Goal: Task Accomplishment & Management: Complete application form

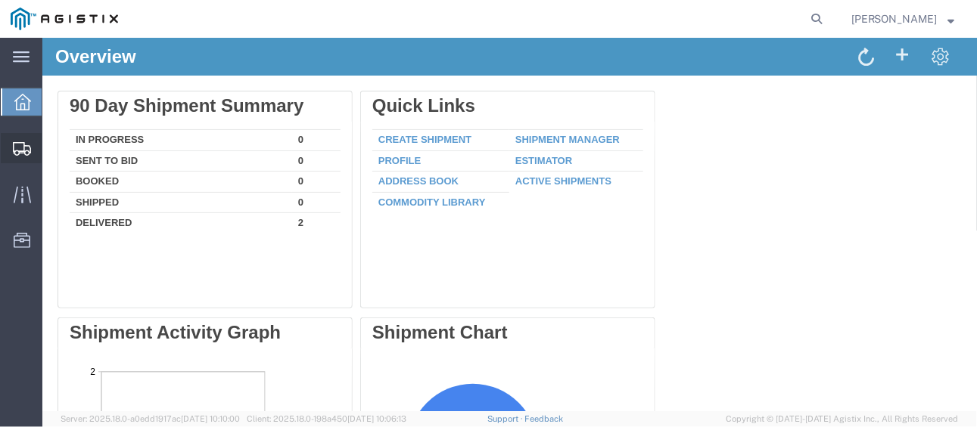
click at [0, 0] on span "Create Shipment" at bounding box center [0, 0] width 0 height 0
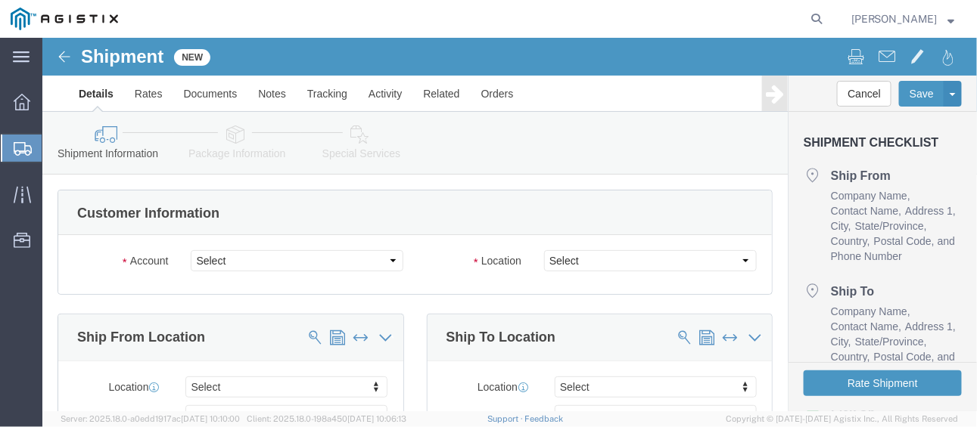
select select
click select "Select PG&E [PERSON_NAME]"
select select "9596"
click select "Select PG&E [PERSON_NAME]"
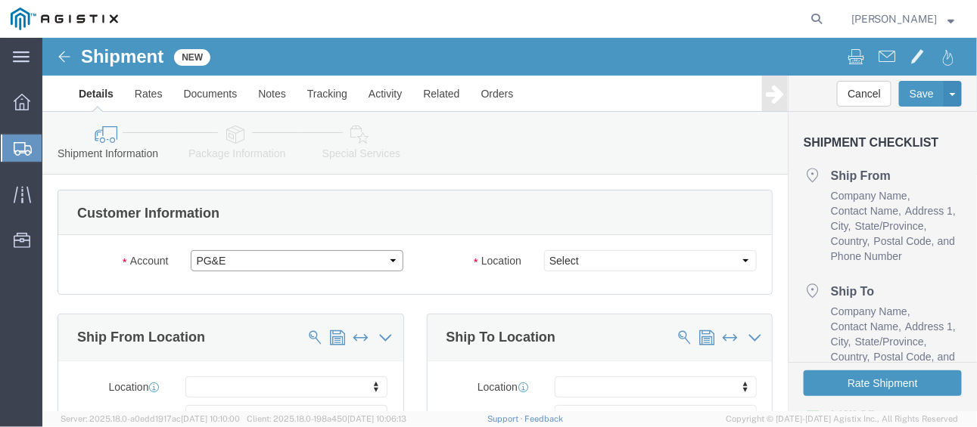
select select "PURCHORD"
select select
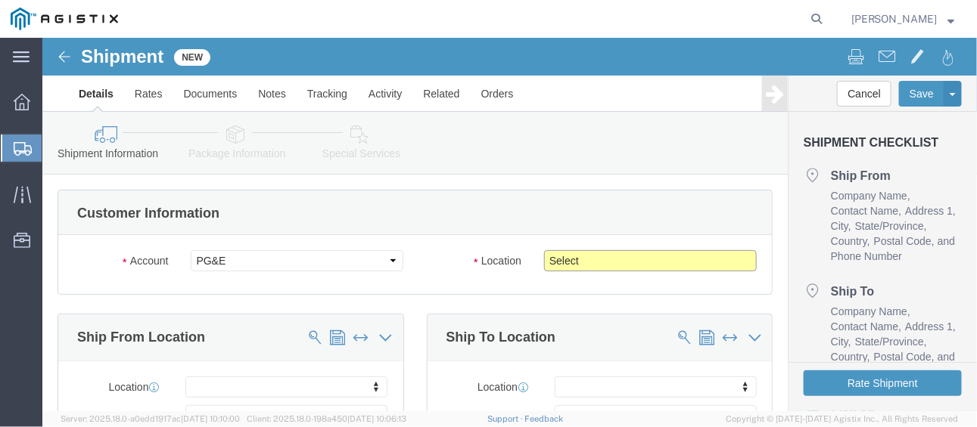
click select "Select All Others [GEOGRAPHIC_DATA] [GEOGRAPHIC_DATA] [GEOGRAPHIC_DATA] [GEOGRA…"
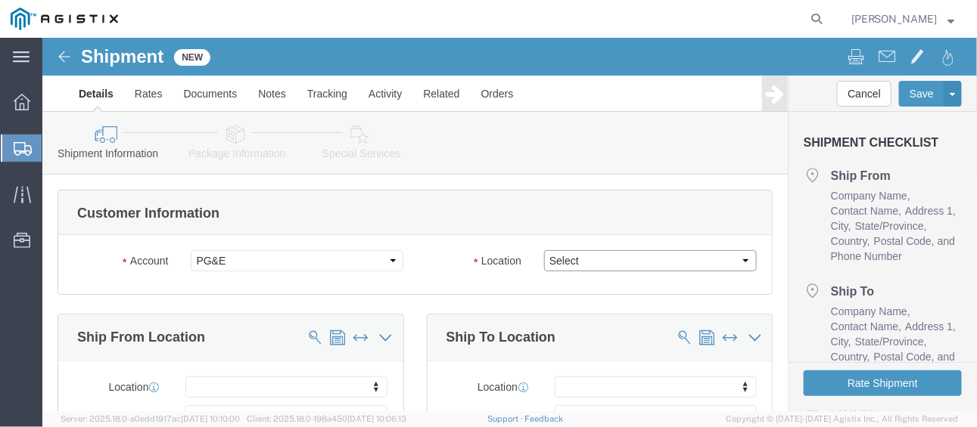
select select "19745"
click select "Select All Others [GEOGRAPHIC_DATA] [GEOGRAPHIC_DATA] [GEOGRAPHIC_DATA] [GEOGRA…"
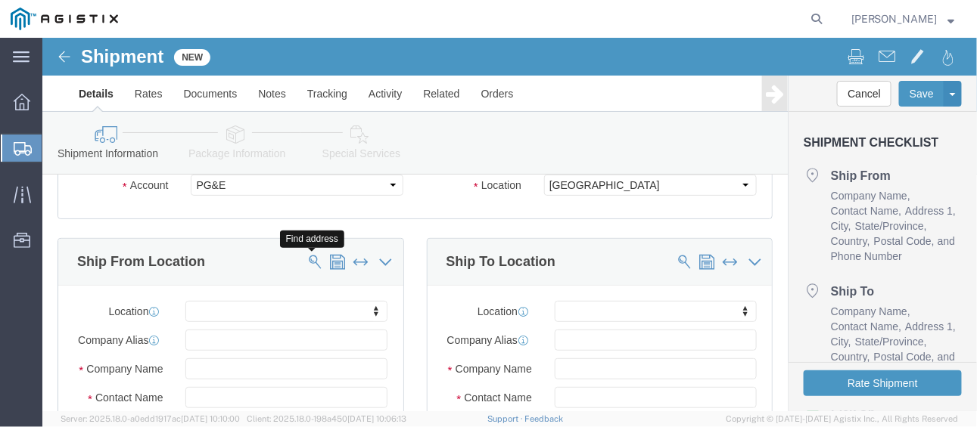
click span
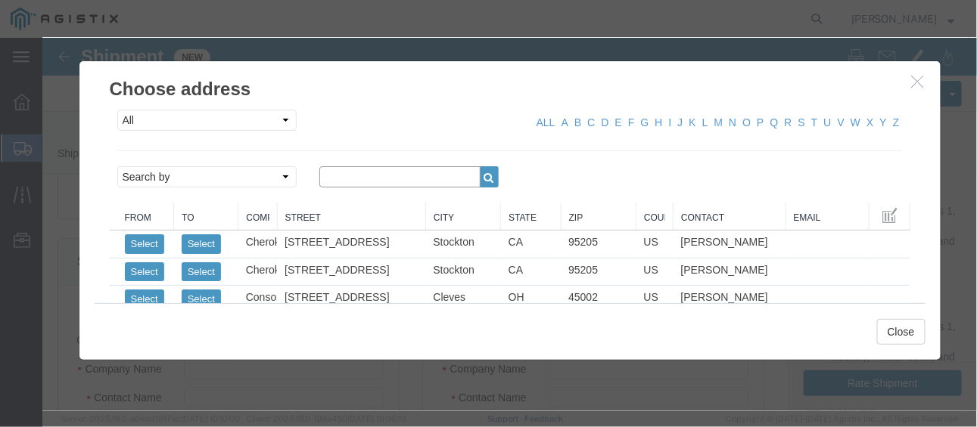
click input "text"
type input "TYDENBROOKS"
click select "Search by Address Book Name City Company Name Contact Name Country CustomerAlia…"
select select "companyName"
click select "Search by Address Book Name City Company Name Contact Name Country CustomerAlia…"
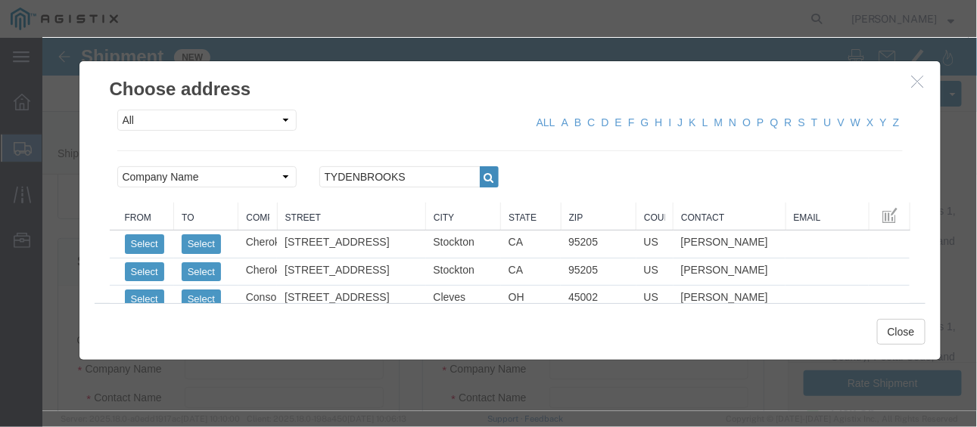
click icon "button"
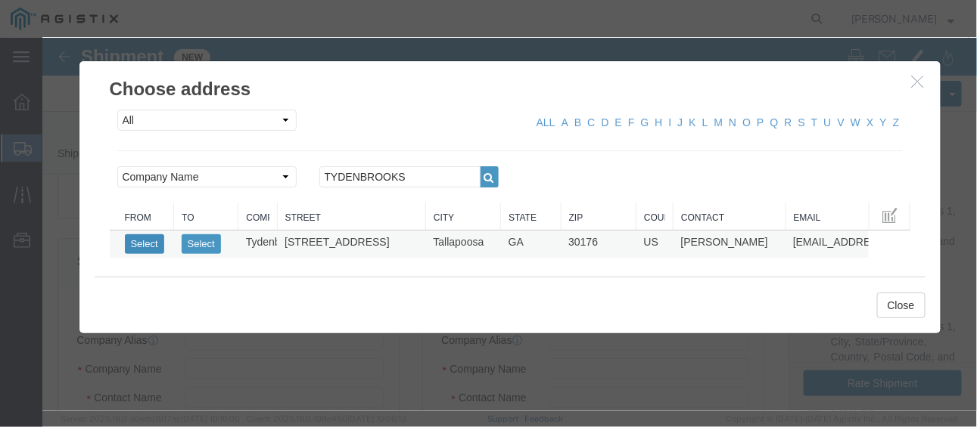
click button "Select"
select select
type input "[STREET_ADDRESS]"
type input "30176"
type input "8456893007"
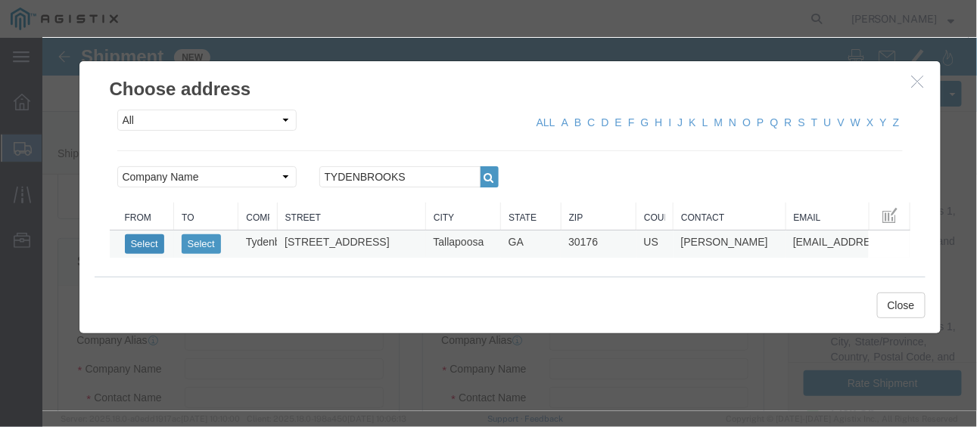
type input "[EMAIL_ADDRESS][DOMAIN_NAME]"
checkbox input "true"
type input "Tydenbrooks"
type input "[PERSON_NAME]"
type input "Tallapoosa"
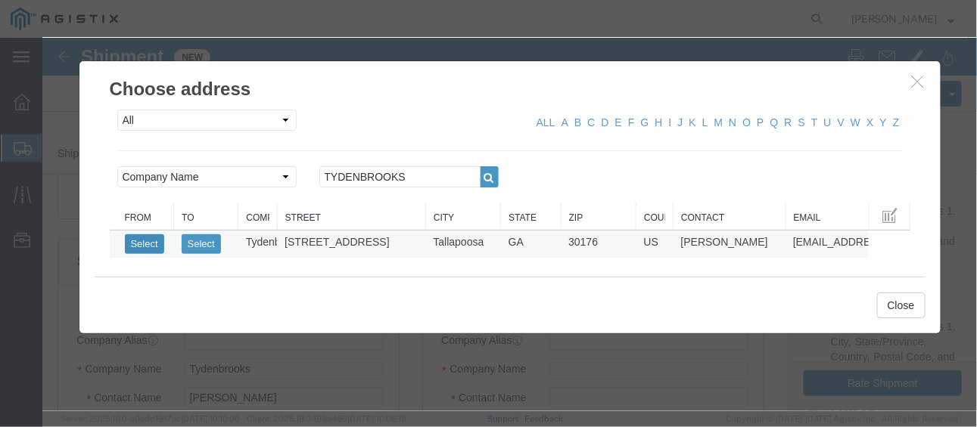
select select "GA"
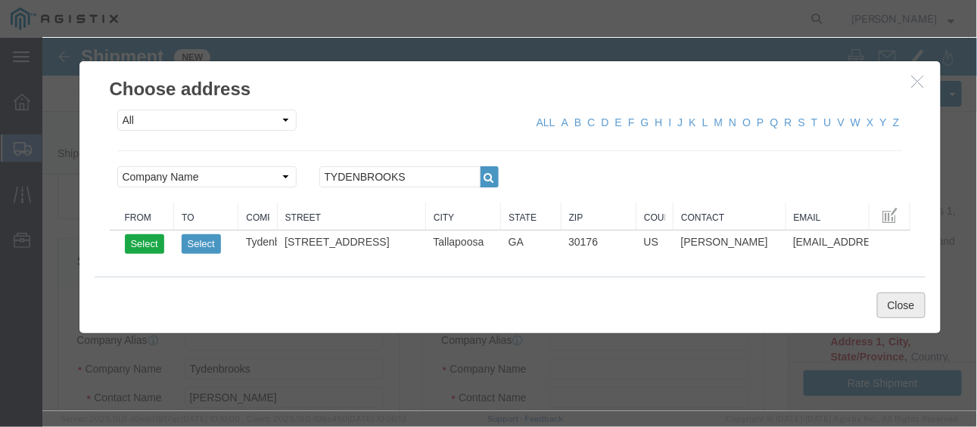
click button "Close"
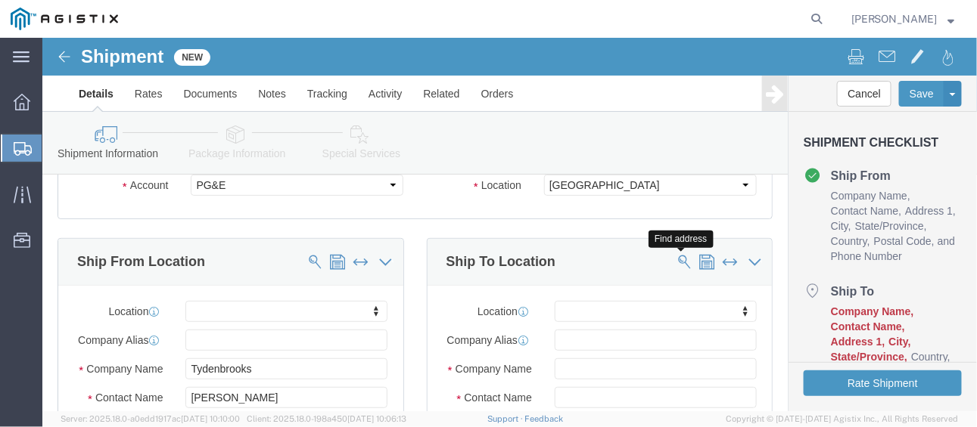
click span
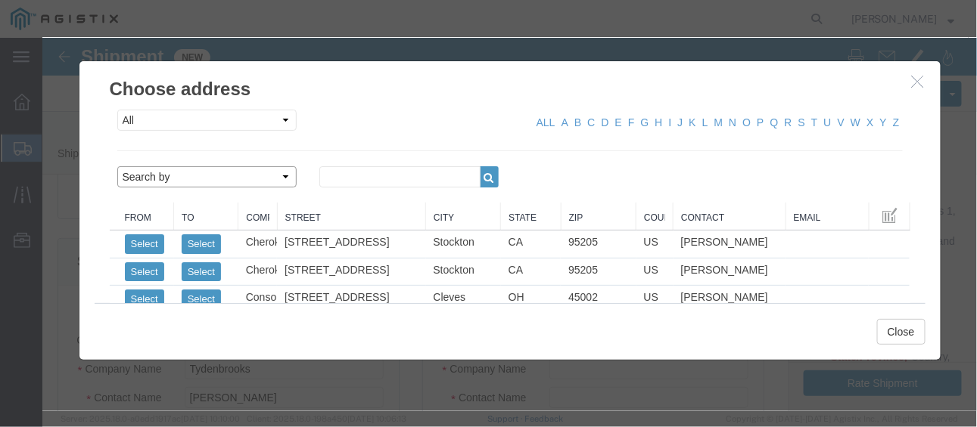
click select "Search by Address Book Name City Company Name Contact Name Country CustomerAlia…"
select select "zip"
click select "Search by Address Book Name City Company Name Contact Name Country CustomerAlia…"
click input "text"
type input "93725"
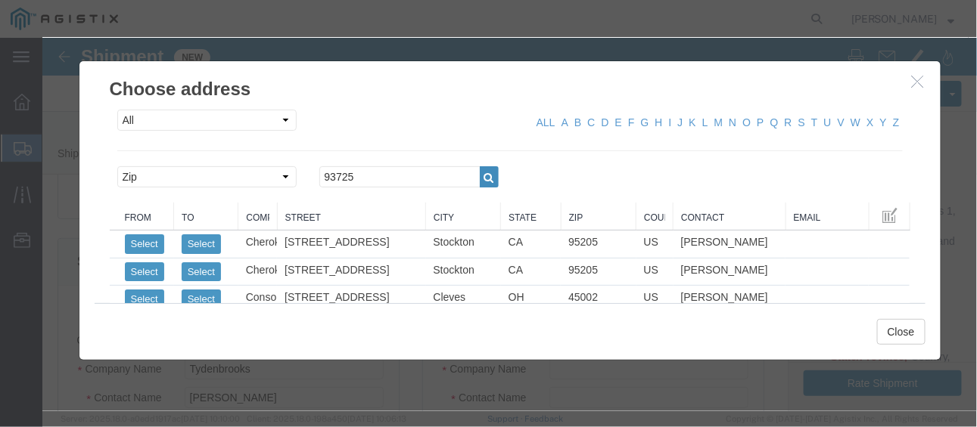
click icon "button"
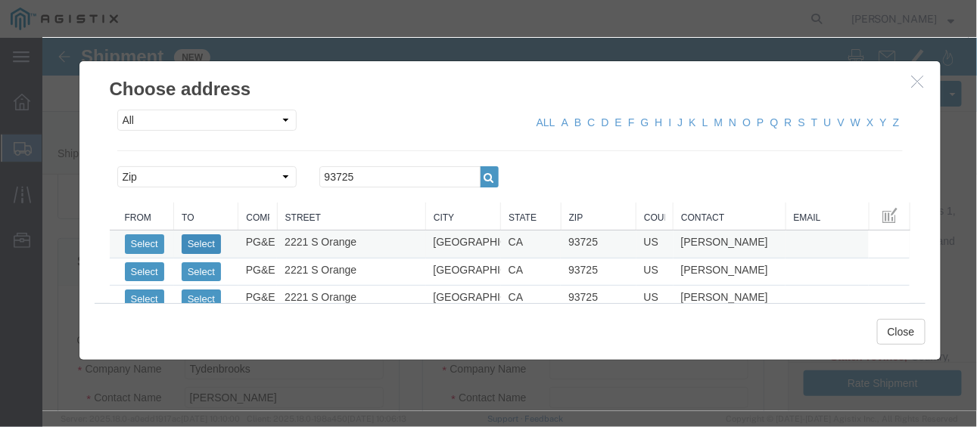
click button "Select"
select select
type input "2221 S Orange"
type input "93725"
type input "PG&E"
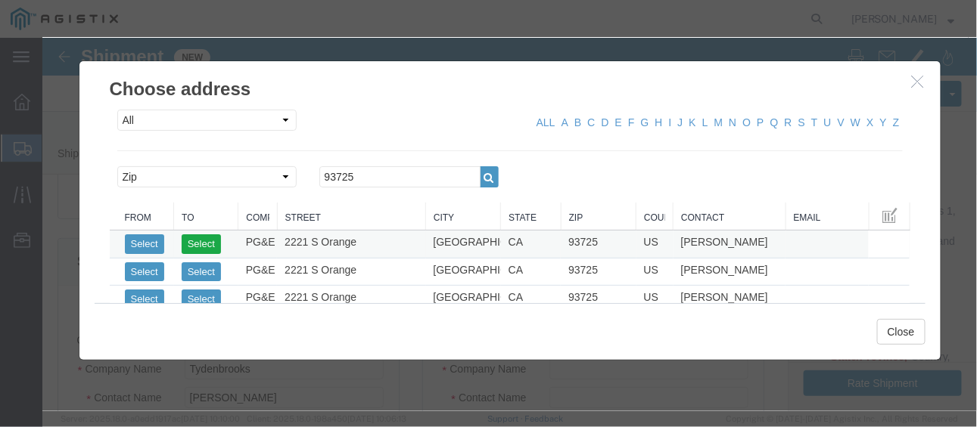
type input "[PERSON_NAME]"
type input "[GEOGRAPHIC_DATA]"
select select "CA"
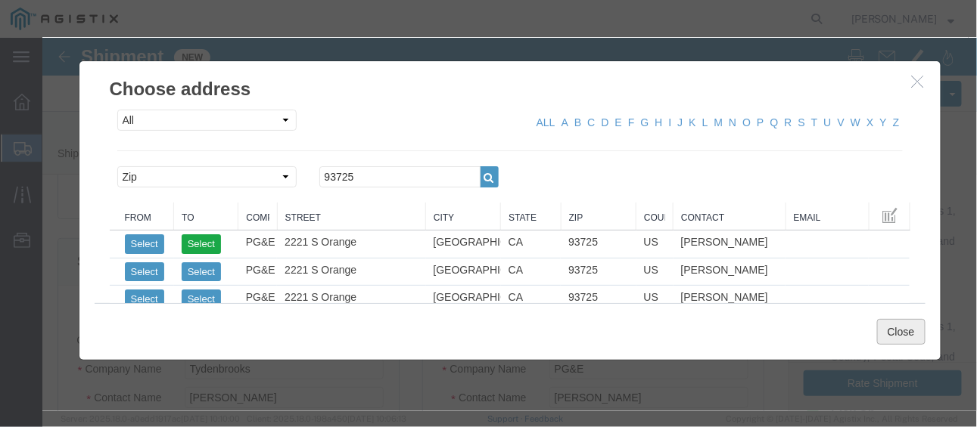
click button "Close"
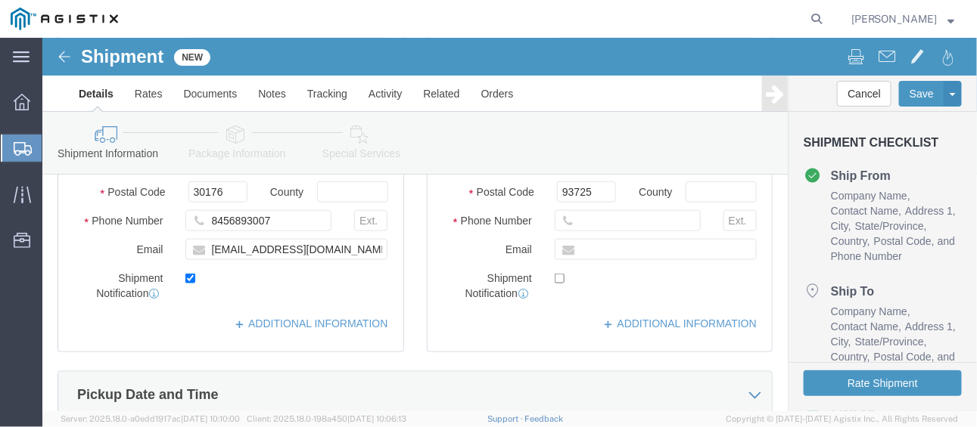
scroll to position [378, 0]
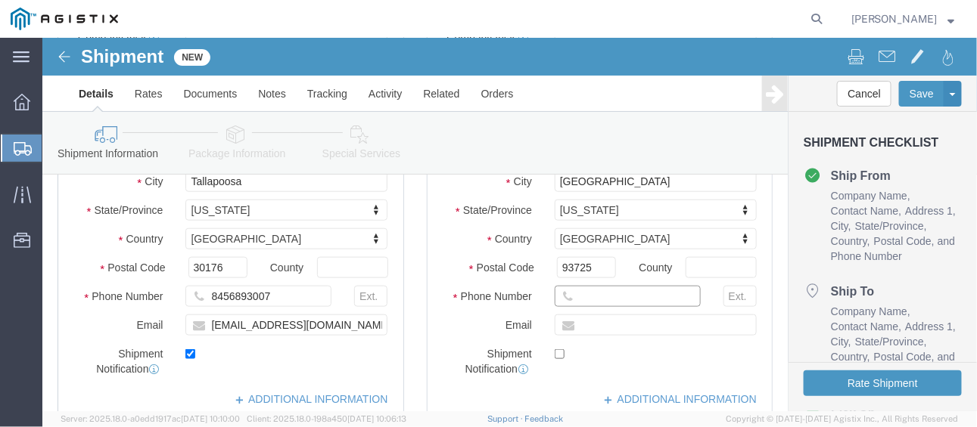
click input "text"
type input "8"
click input "[PHONE_NUMBER]"
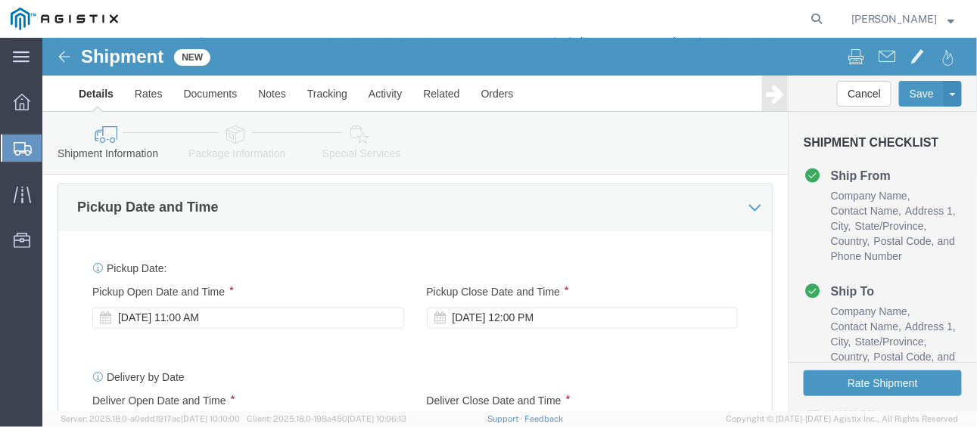
scroll to position [681, 0]
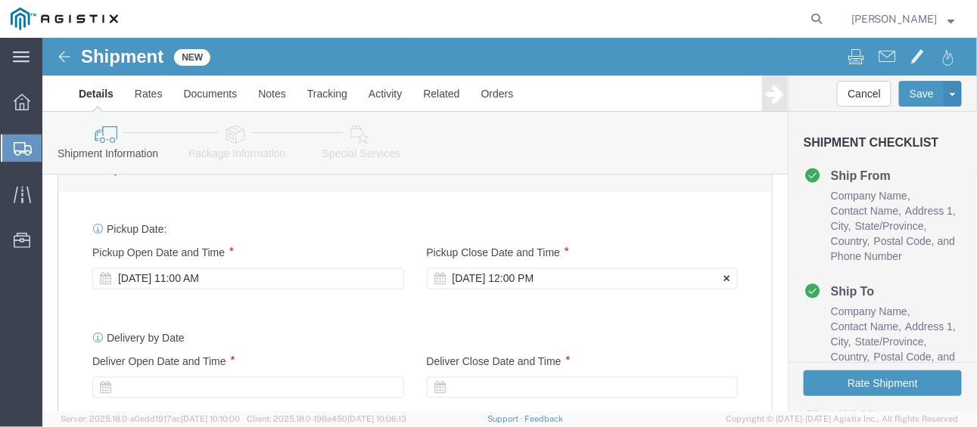
type input "[PHONE_NUMBER]"
click div "[DATE] 12:00 PM"
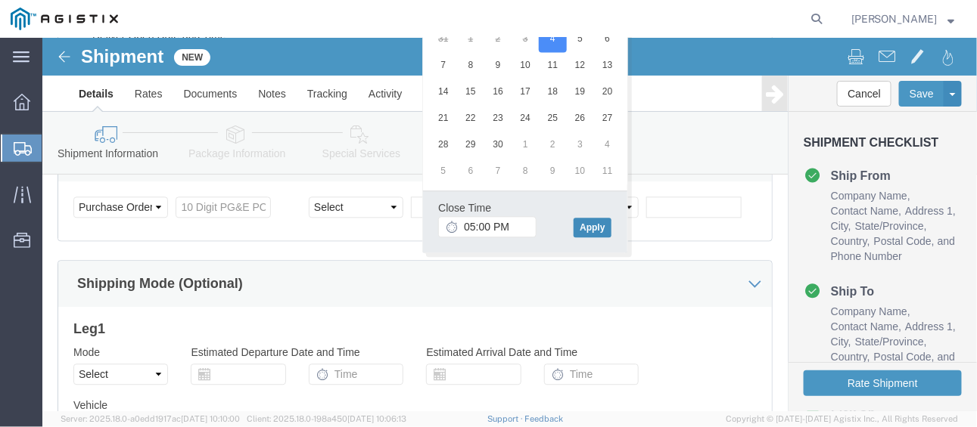
type input "5:00 PM"
click button "Apply"
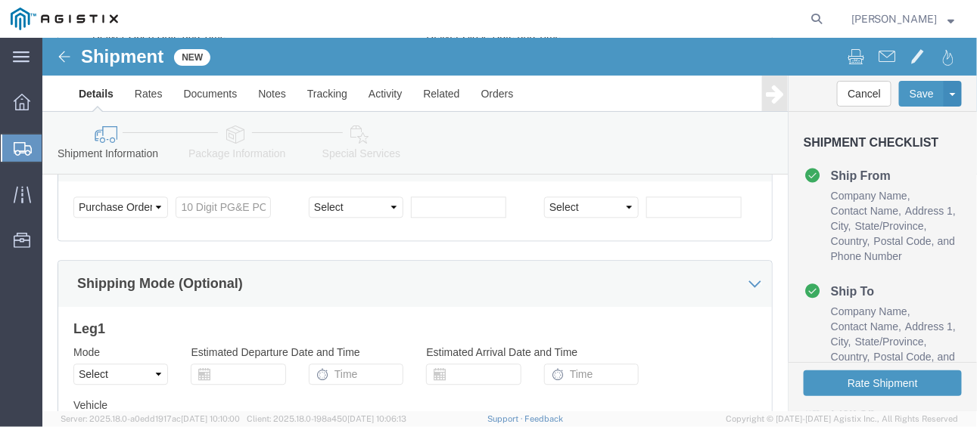
scroll to position [932, 0]
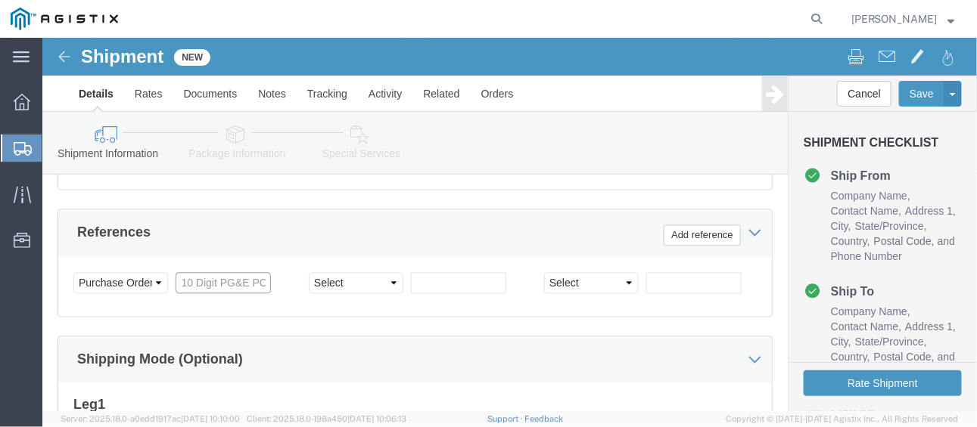
click input "text"
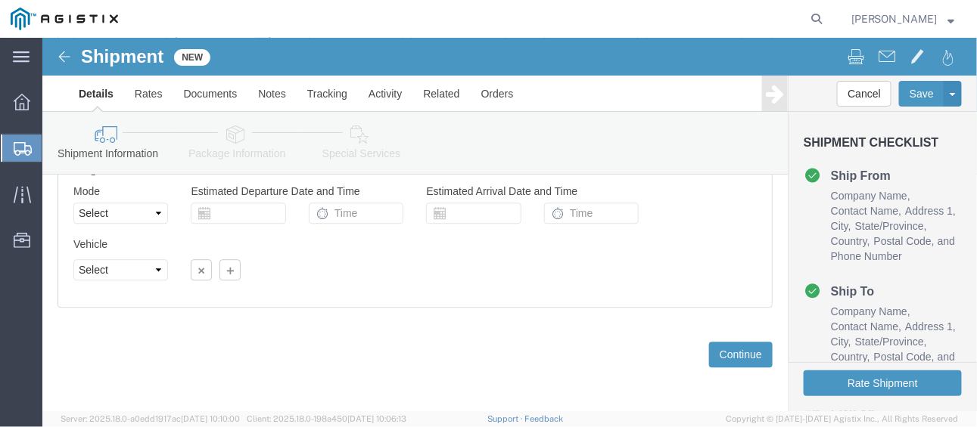
scroll to position [1170, 0]
type input "3501415705"
click button "Continue"
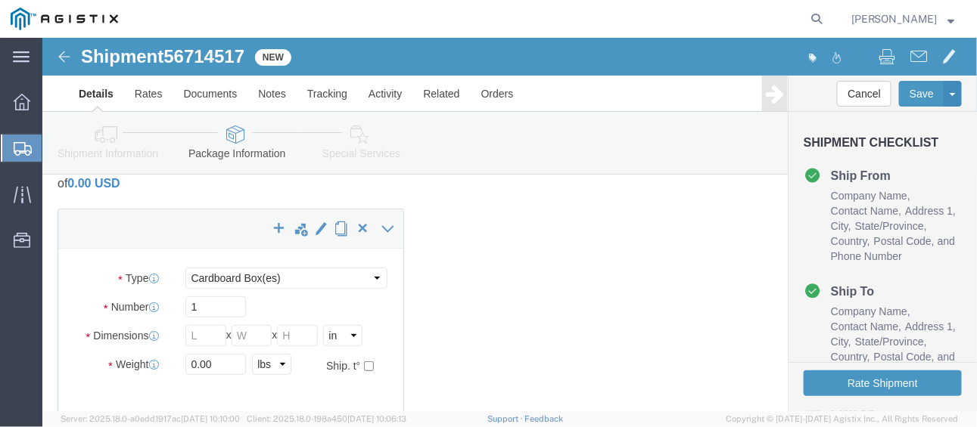
scroll to position [76, 0]
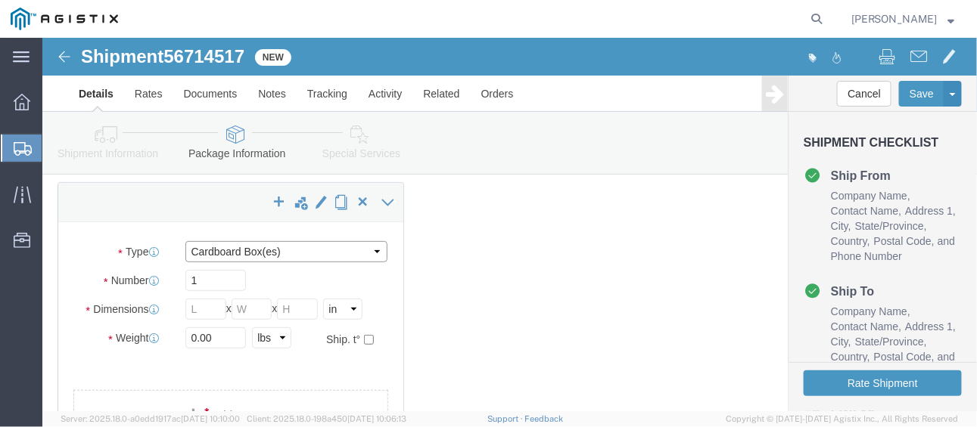
click select "Select Bulk Bundle(s) Cardboard Box(es) Carton(s) Crate(s) Drum(s) (Fiberboard)…"
select select "PSNS"
click select "Select Bulk Bundle(s) Cardboard Box(es) Carton(s) Crate(s) Drum(s) (Fiberboard)…"
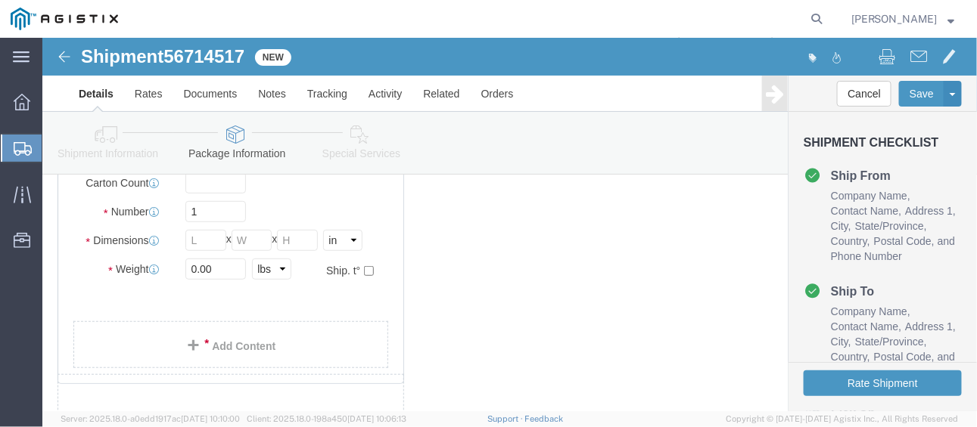
scroll to position [151, 0]
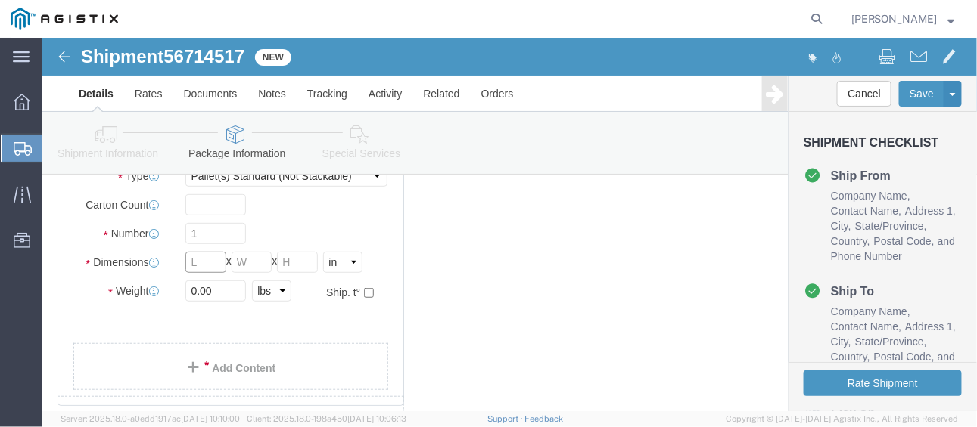
click input "text"
drag, startPoint x: 160, startPoint y: 221, endPoint x: 145, endPoint y: 213, distance: 16.2
click input "text"
type input "48"
type input "40"
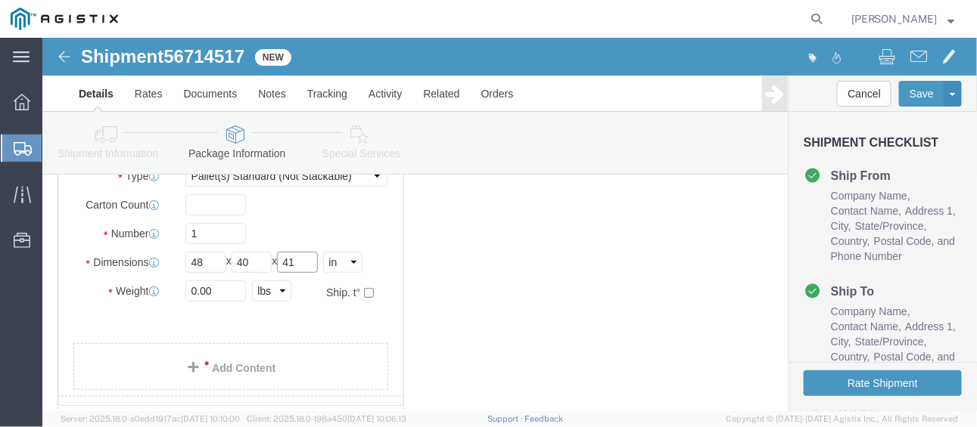
type input "41"
drag, startPoint x: 173, startPoint y: 254, endPoint x: 134, endPoint y: 251, distance: 39.5
click div "0.00 Select kgs lbs"
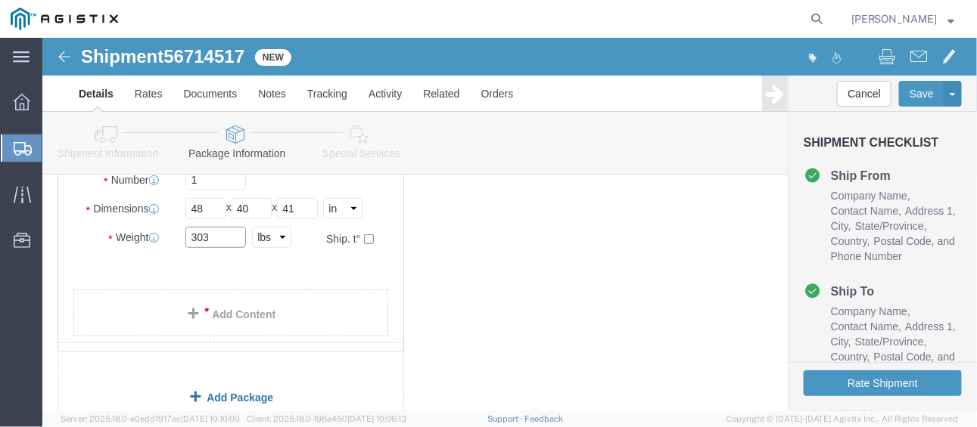
scroll to position [303, 0]
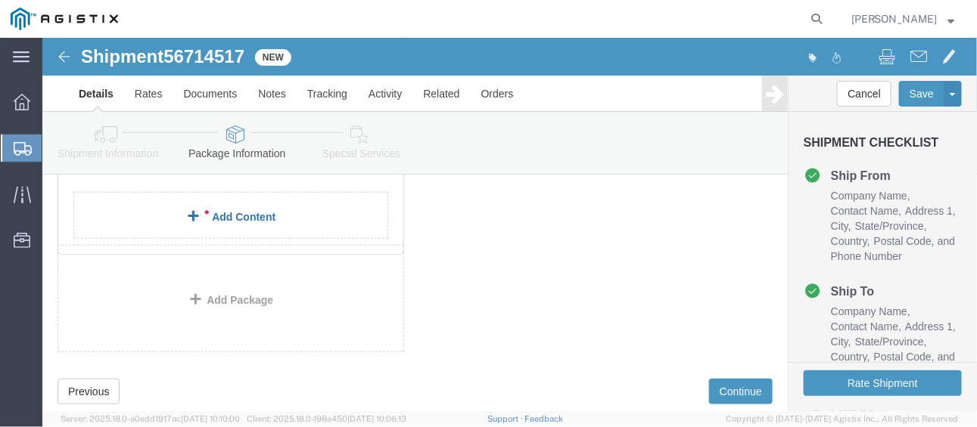
type input "303"
click span
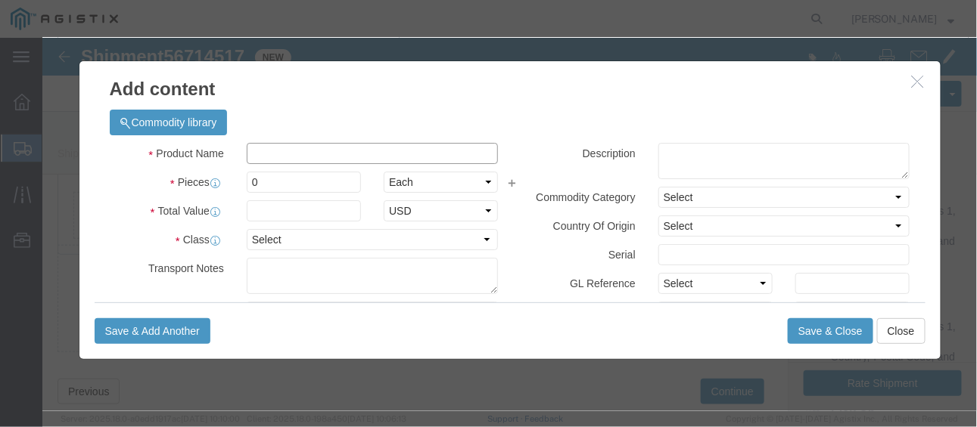
click input "text"
type input "ENDURO"
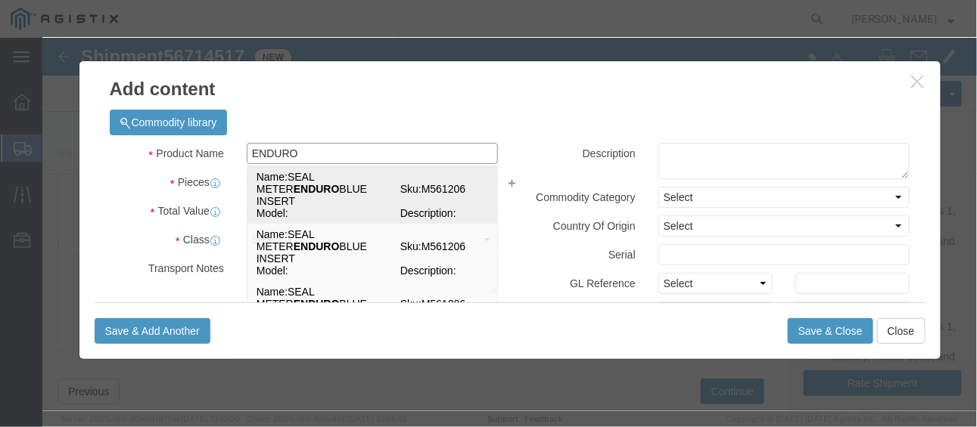
click td "Name: SEAL METER ENDURO BLUE INSERT"
select select
select select "USD"
type input "SEAL METER ENDURO BLUE INSERT"
type input "M561206"
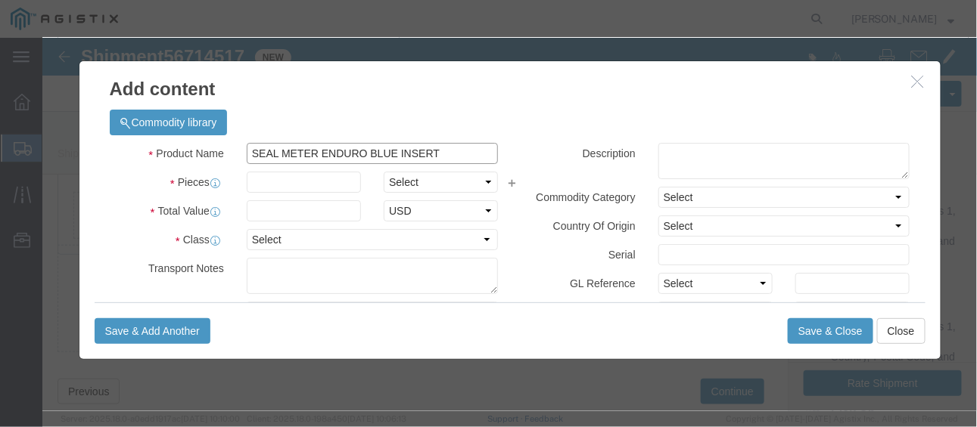
type input "SEAL METER ENDURO BLUE INSERT"
click input "text"
type input "20000"
click input "text"
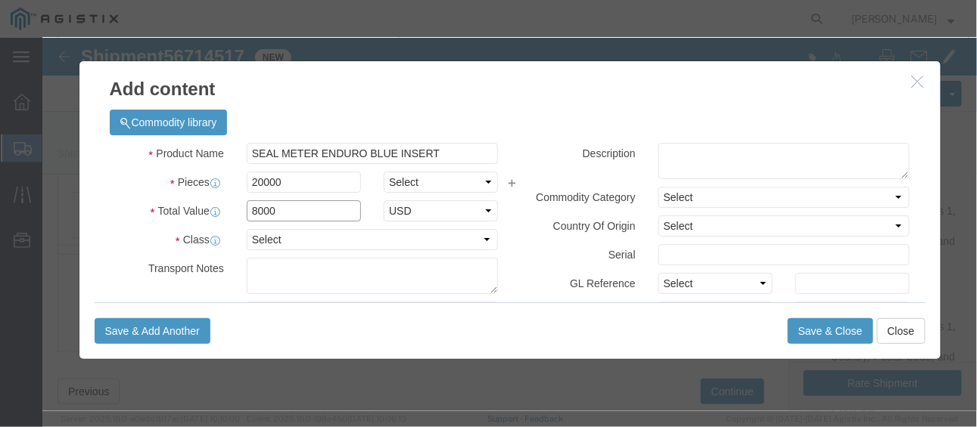
type input "8000"
click select "Select 50 55 60 65 70 85 92.5 100 125 175 250 300 400"
select select "70"
click select "Select 50 55 60 65 70 85 92.5 100 125 175 250 300 400"
click button "Save & Close"
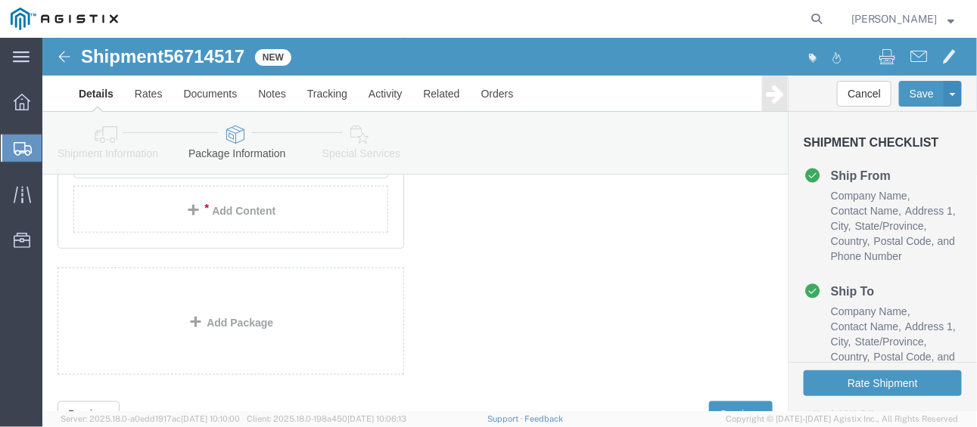
scroll to position [448, 0]
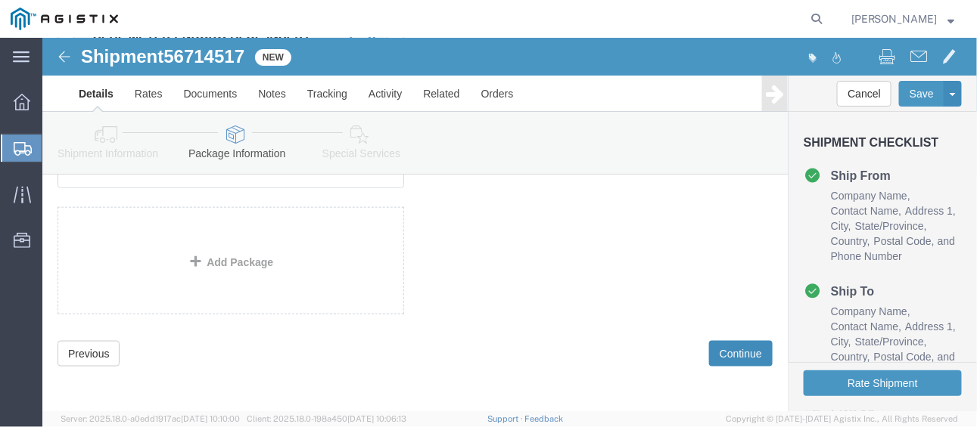
click button "Continue"
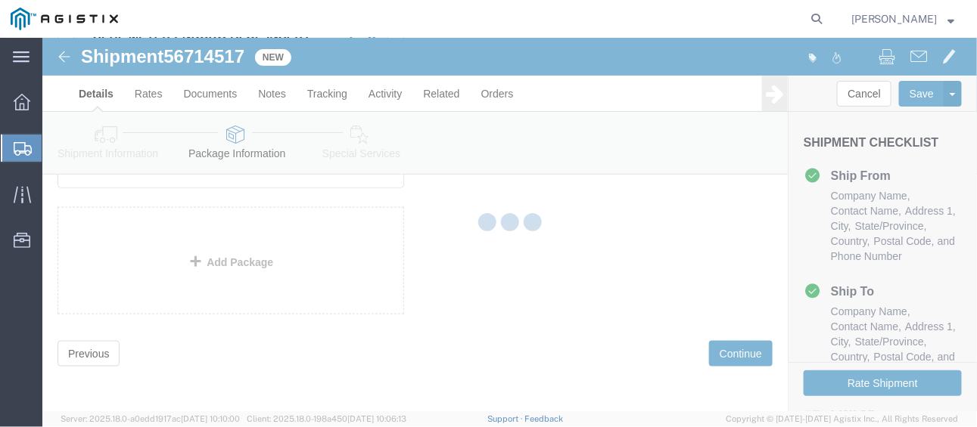
select select
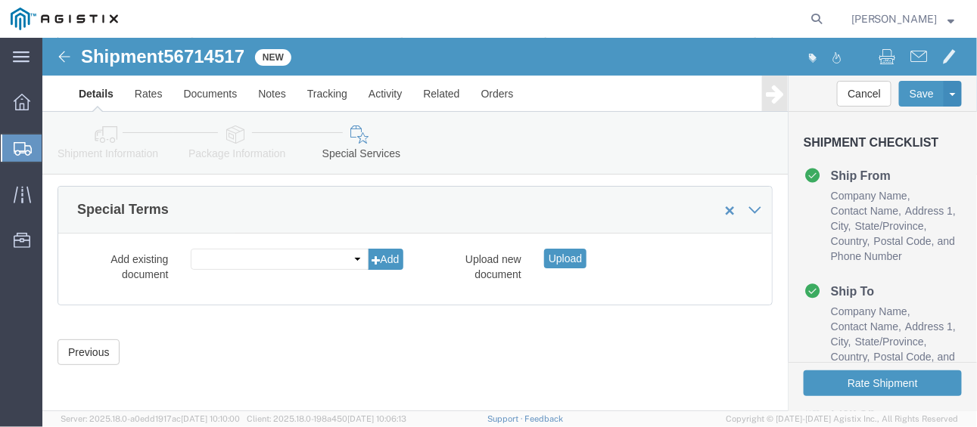
scroll to position [1752, 0]
drag, startPoint x: 819, startPoint y: 346, endPoint x: 860, endPoint y: 384, distance: 55.7
click button "Rate Shipment"
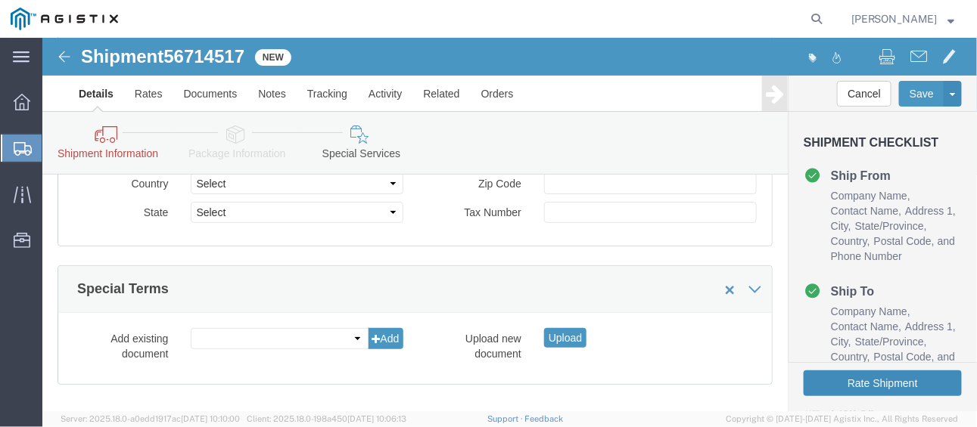
scroll to position [0, 0]
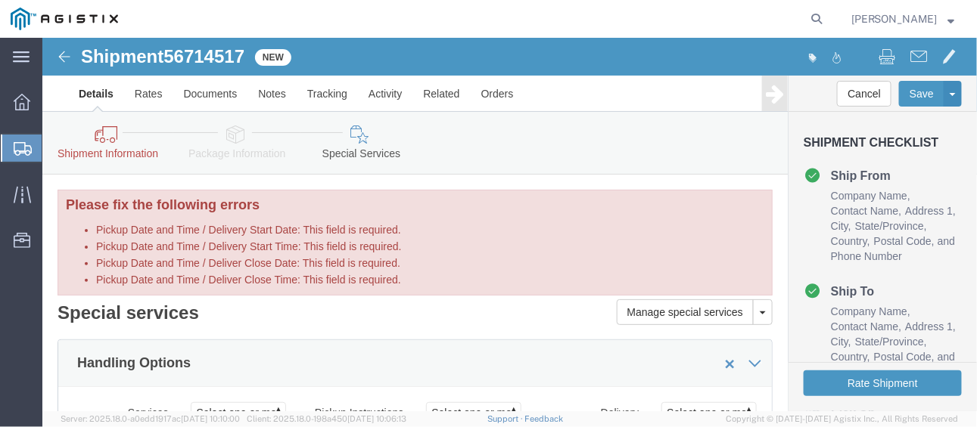
click h2 "Special services"
click label "Pickup Date and Time / Delivery Start Date: This field is required."
click icon
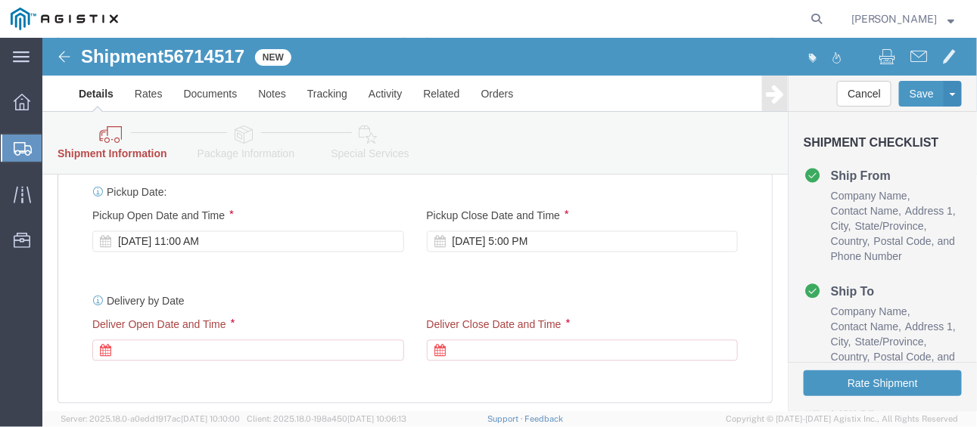
scroll to position [832, 0]
click icon
click div
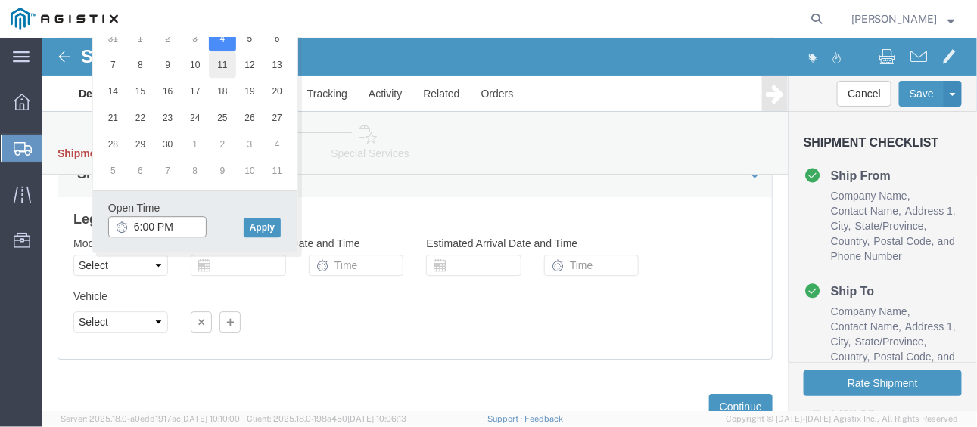
scroll to position [1155, 0]
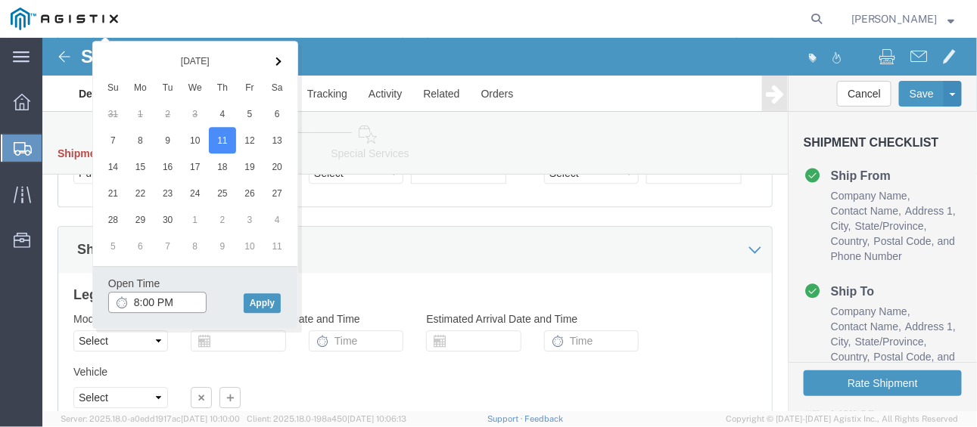
click input "8:00 PM"
type input "8:00 AM"
click button "Apply"
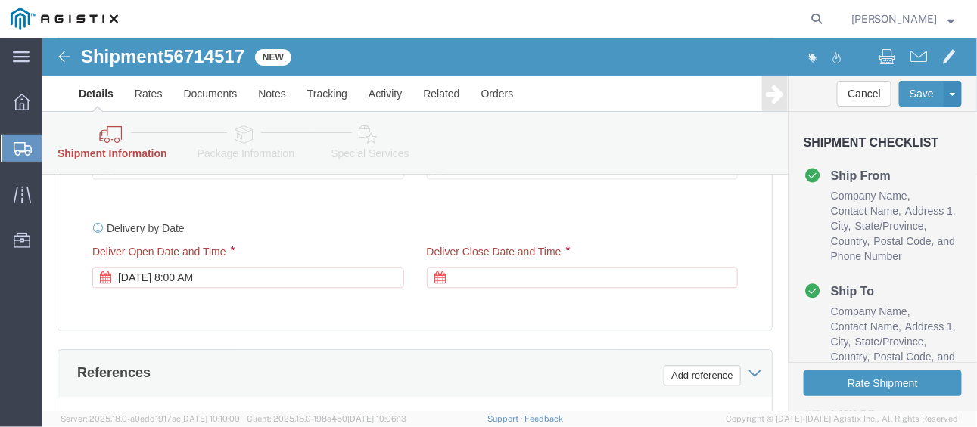
scroll to position [828, 0]
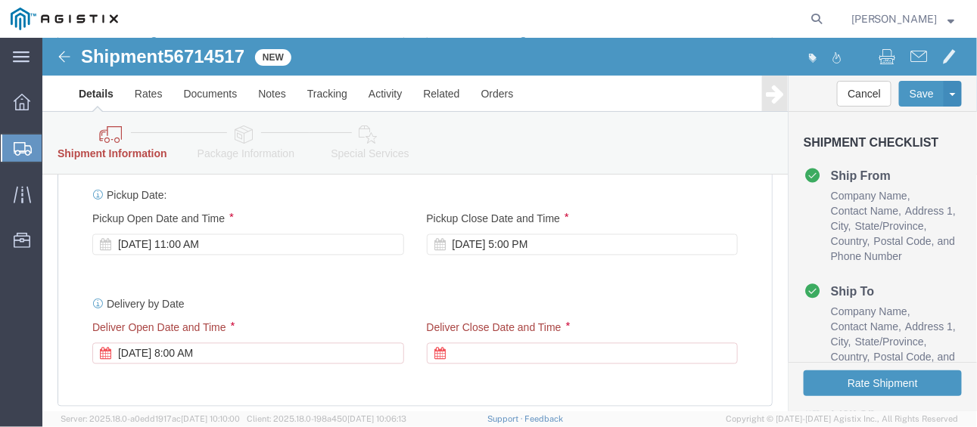
click div
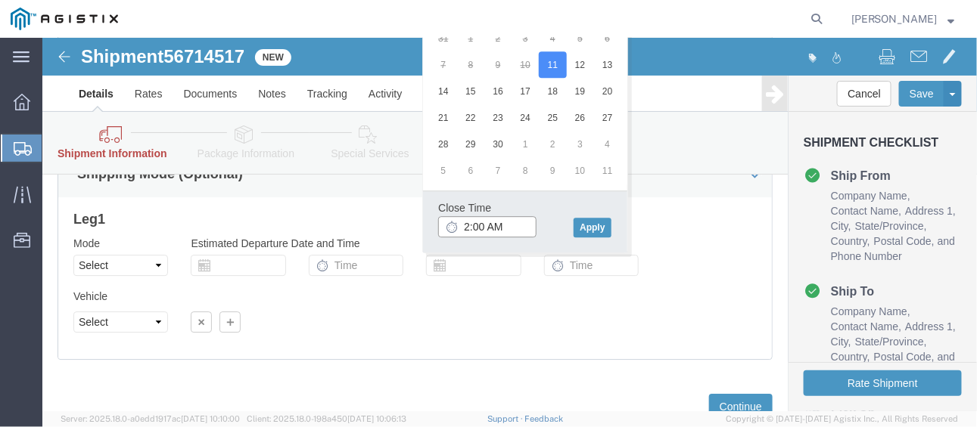
click input "2:00 AM"
type input "2:00 PM"
click button "Apply"
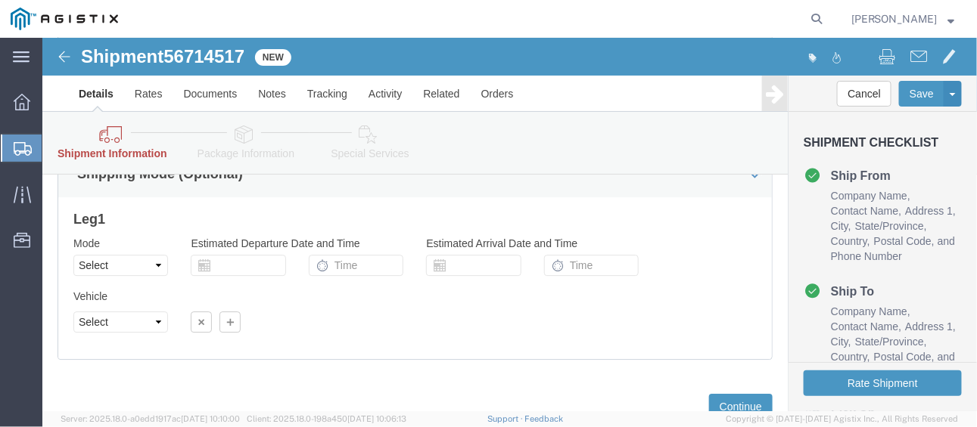
scroll to position [1282, 0]
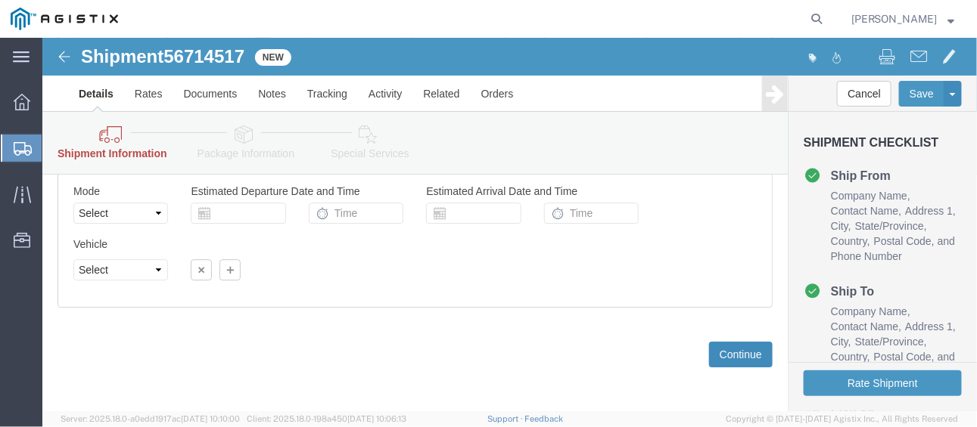
click button "Continue"
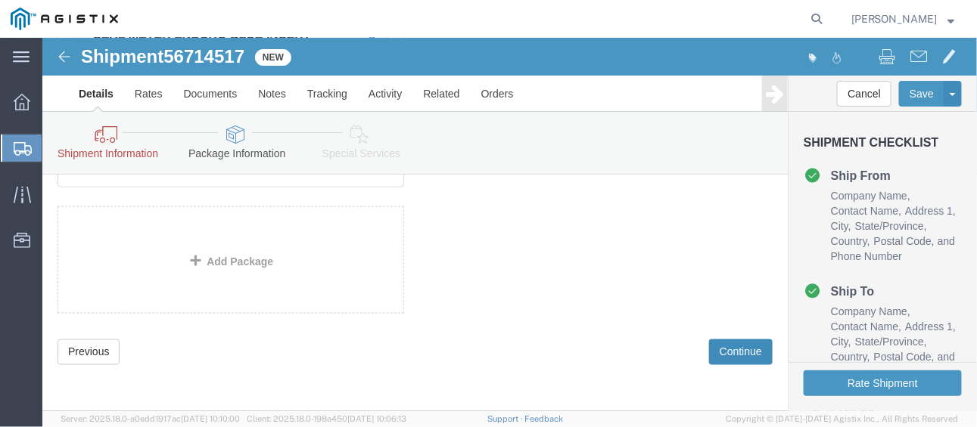
scroll to position [561, 0]
click button "Rate Shipment"
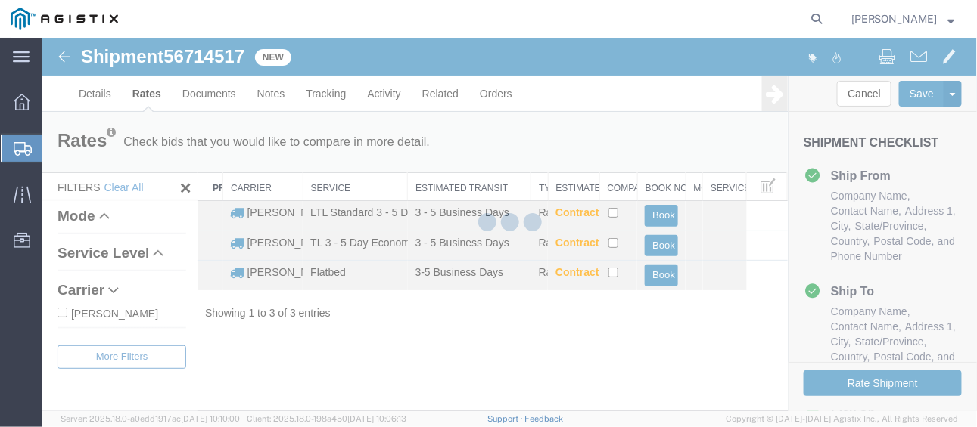
scroll to position [0, 0]
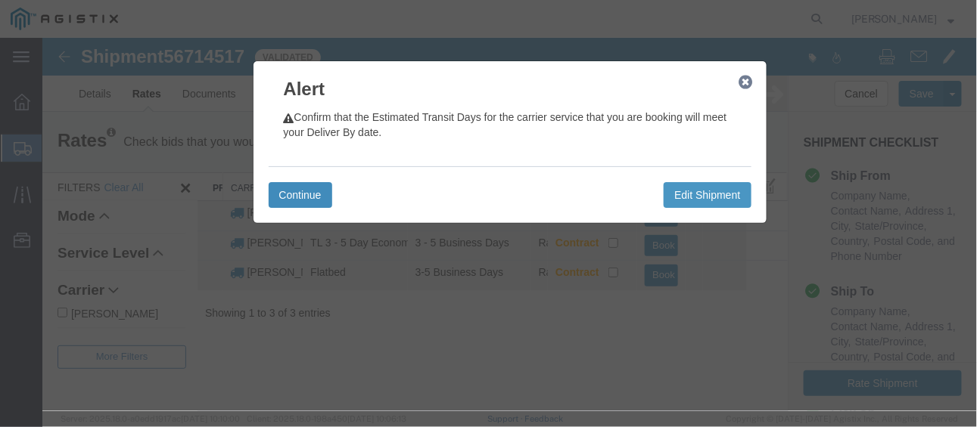
click at [299, 191] on button "Continue" at bounding box center [300, 195] width 64 height 26
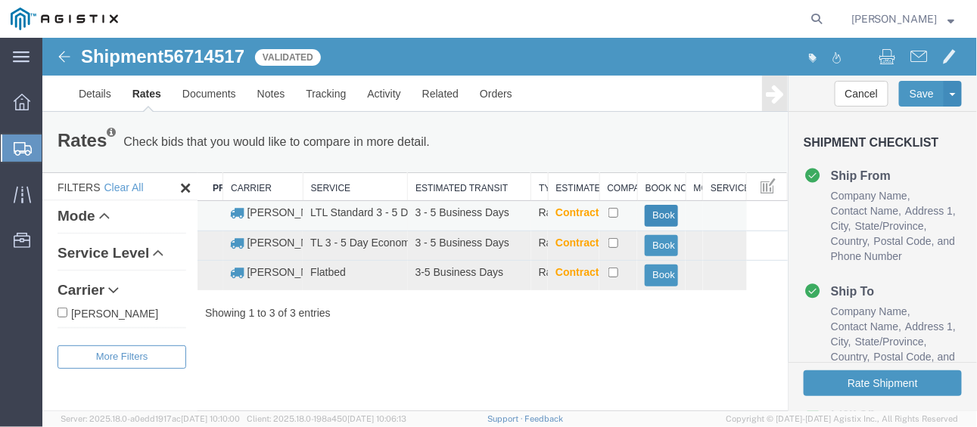
click at [664, 210] on button "Book" at bounding box center [660, 215] width 33 height 22
